Goal: Task Accomplishment & Management: Manage account settings

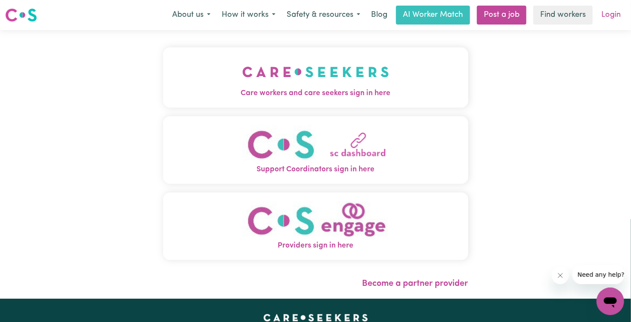
click at [613, 17] on link "Login" at bounding box center [611, 15] width 30 height 19
click at [611, 17] on link "Login" at bounding box center [611, 15] width 30 height 19
click at [613, 16] on link "Login" at bounding box center [611, 15] width 30 height 19
click at [607, 16] on link "Login" at bounding box center [611, 15] width 30 height 19
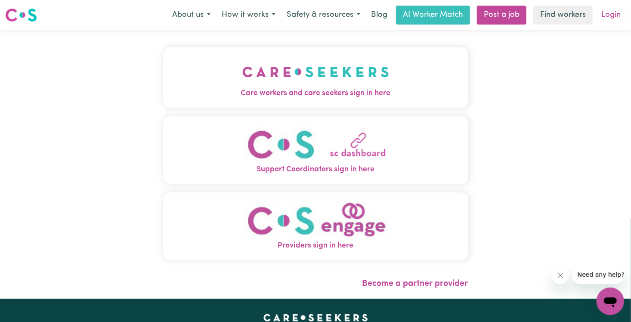
click at [607, 16] on link "Login" at bounding box center [611, 15] width 30 height 19
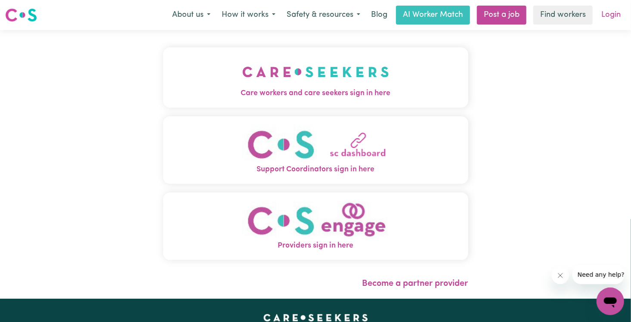
click at [607, 16] on link "Login" at bounding box center [611, 15] width 30 height 19
click at [596, 104] on div "Care workers and care seekers sign in here Support Coordinators sign in here Pr…" at bounding box center [315, 164] width 631 height 268
click at [611, 12] on link "Login" at bounding box center [611, 15] width 30 height 19
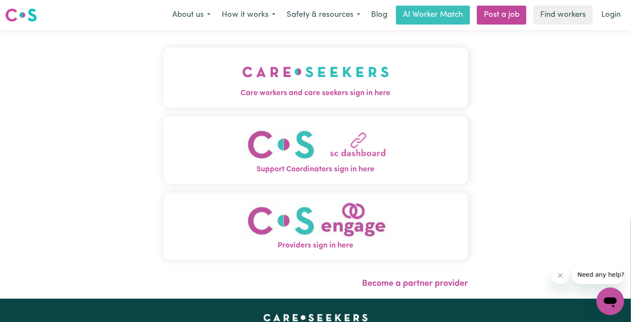
click at [354, 82] on img "Care workers and care seekers sign in here" at bounding box center [315, 72] width 147 height 32
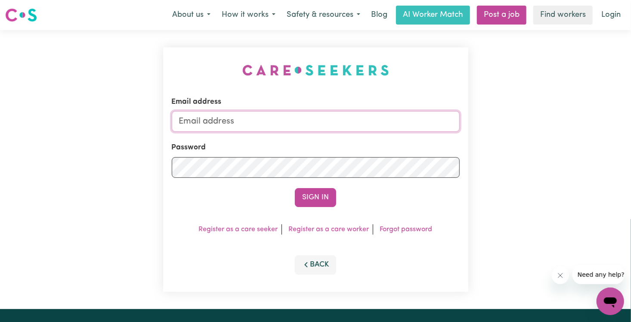
click at [293, 116] on input "Email address" at bounding box center [316, 121] width 288 height 21
type input "[EMAIL_ADDRESS][DOMAIN_NAME]"
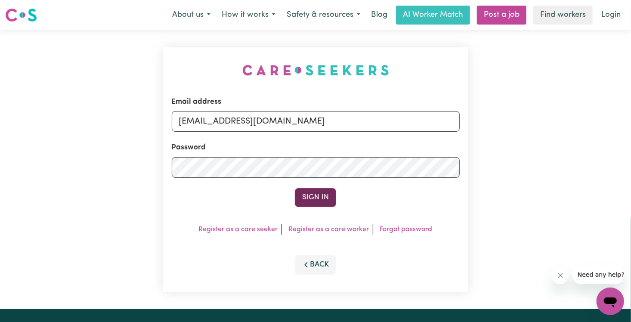
click at [325, 198] on button "Sign In" at bounding box center [315, 197] width 41 height 19
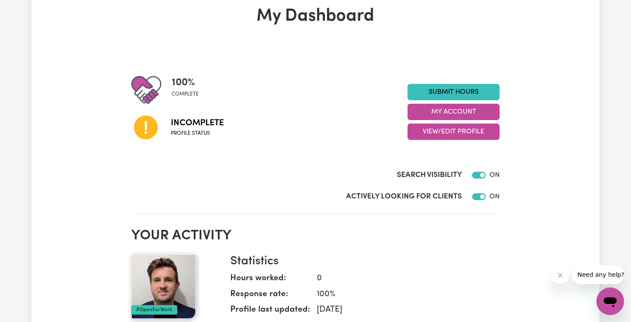
scroll to position [41, 0]
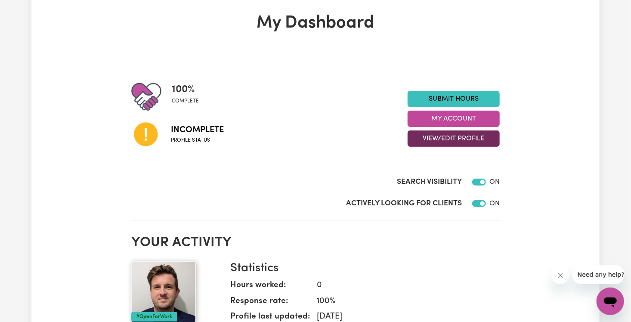
click at [456, 138] on button "View/Edit Profile" at bounding box center [453, 138] width 92 height 16
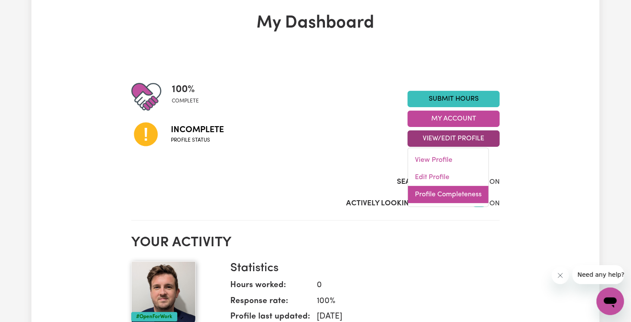
click at [427, 193] on link "Profile Completeness" at bounding box center [448, 194] width 80 height 17
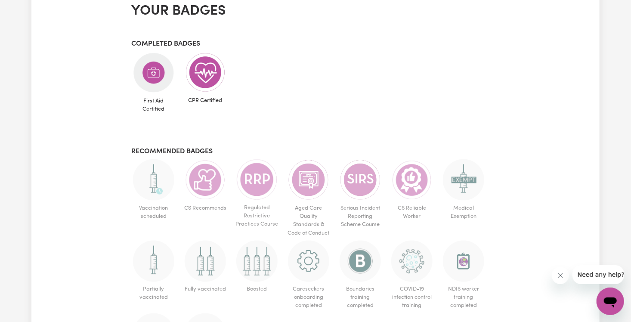
scroll to position [383, 0]
